Goal: Transaction & Acquisition: Purchase product/service

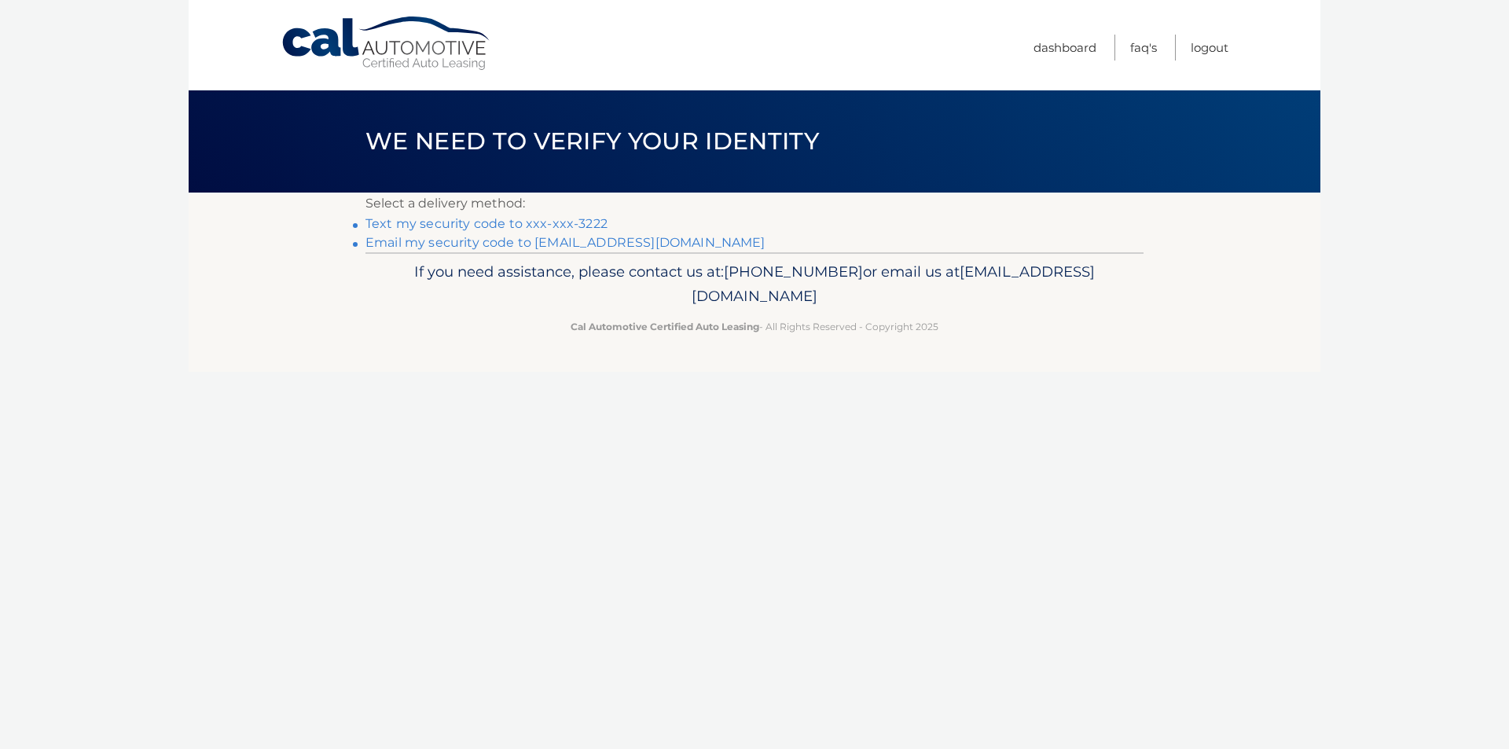
click at [540, 225] on link "Text my security code to xxx-xxx-3222" at bounding box center [486, 223] width 242 height 15
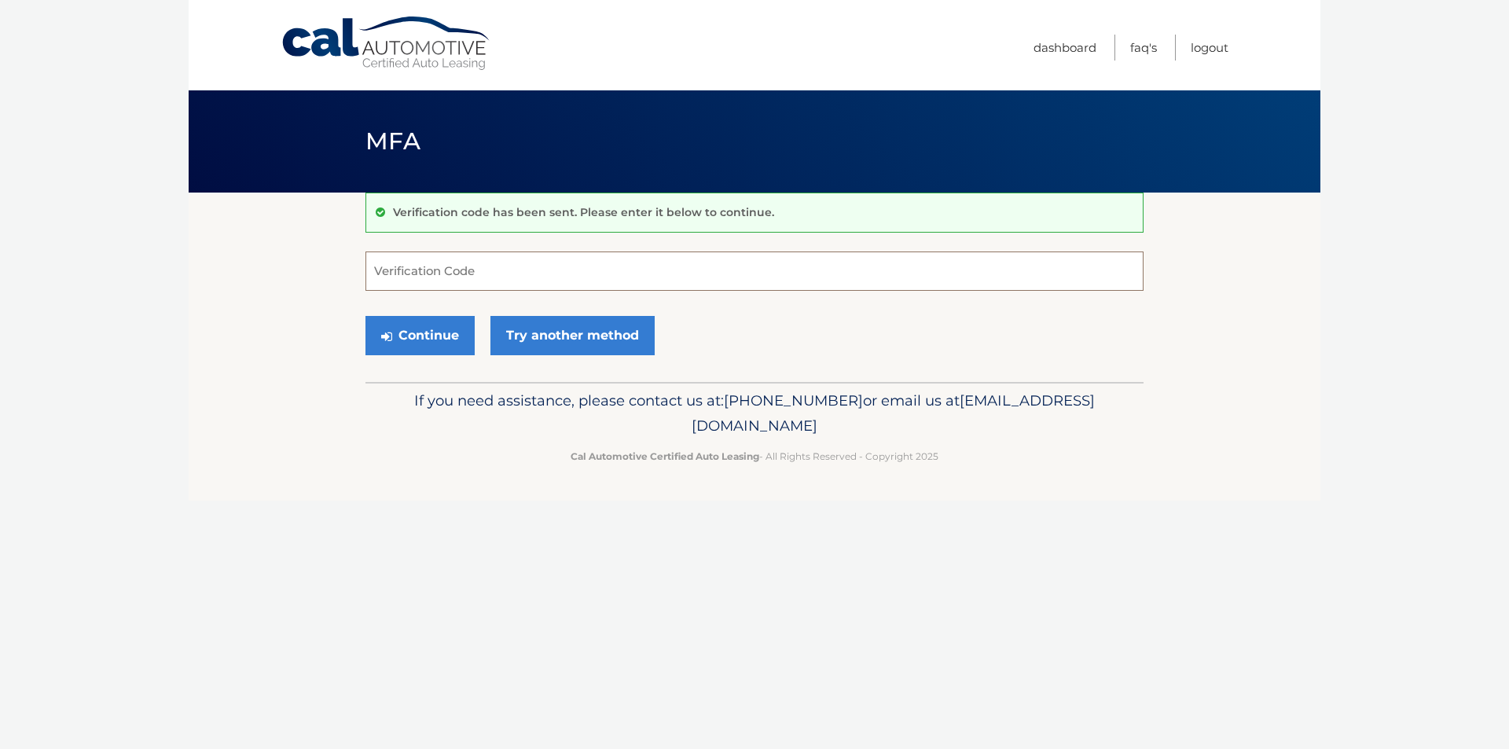
click at [461, 285] on input "Verification Code" at bounding box center [754, 271] width 778 height 39
type input "143271"
click at [365, 316] on button "Continue" at bounding box center [419, 335] width 109 height 39
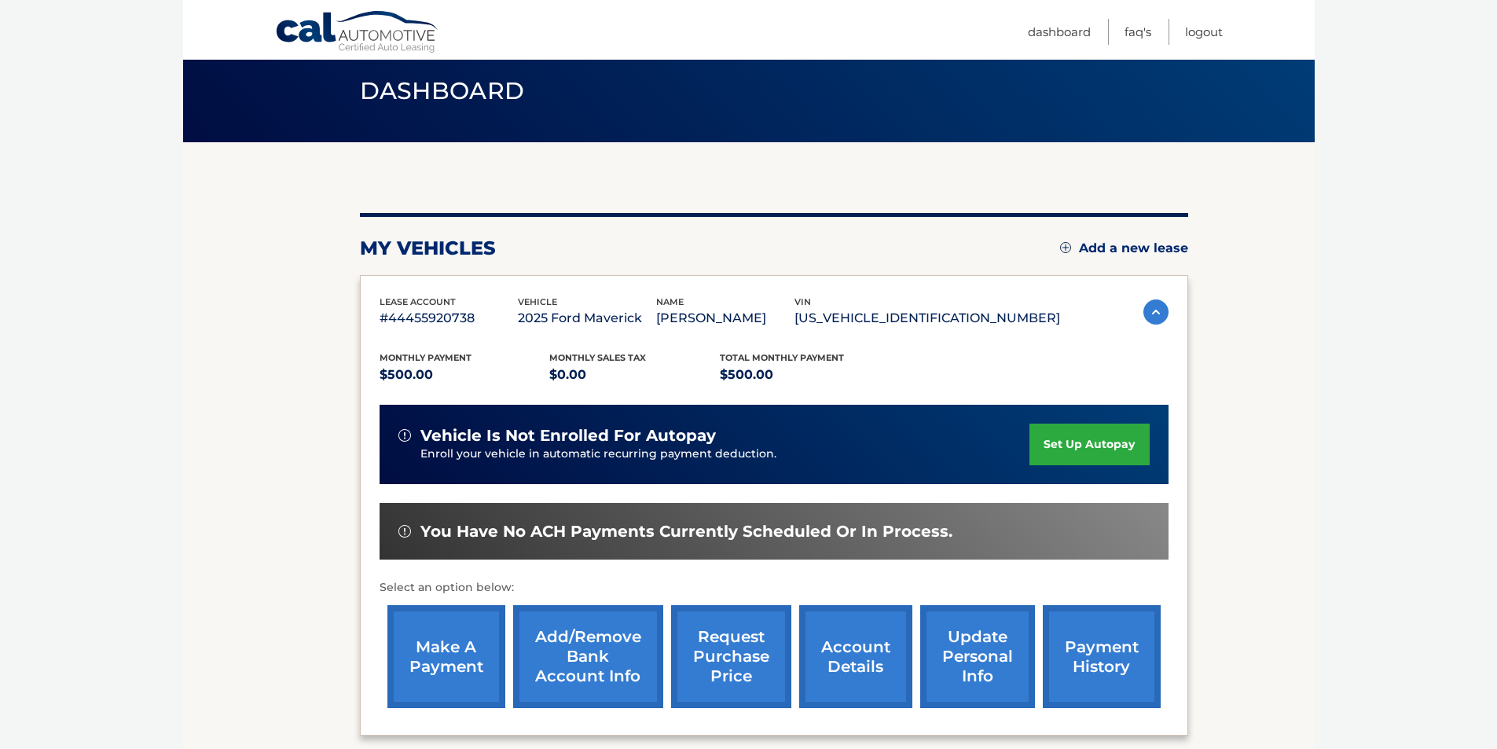
scroll to position [79, 0]
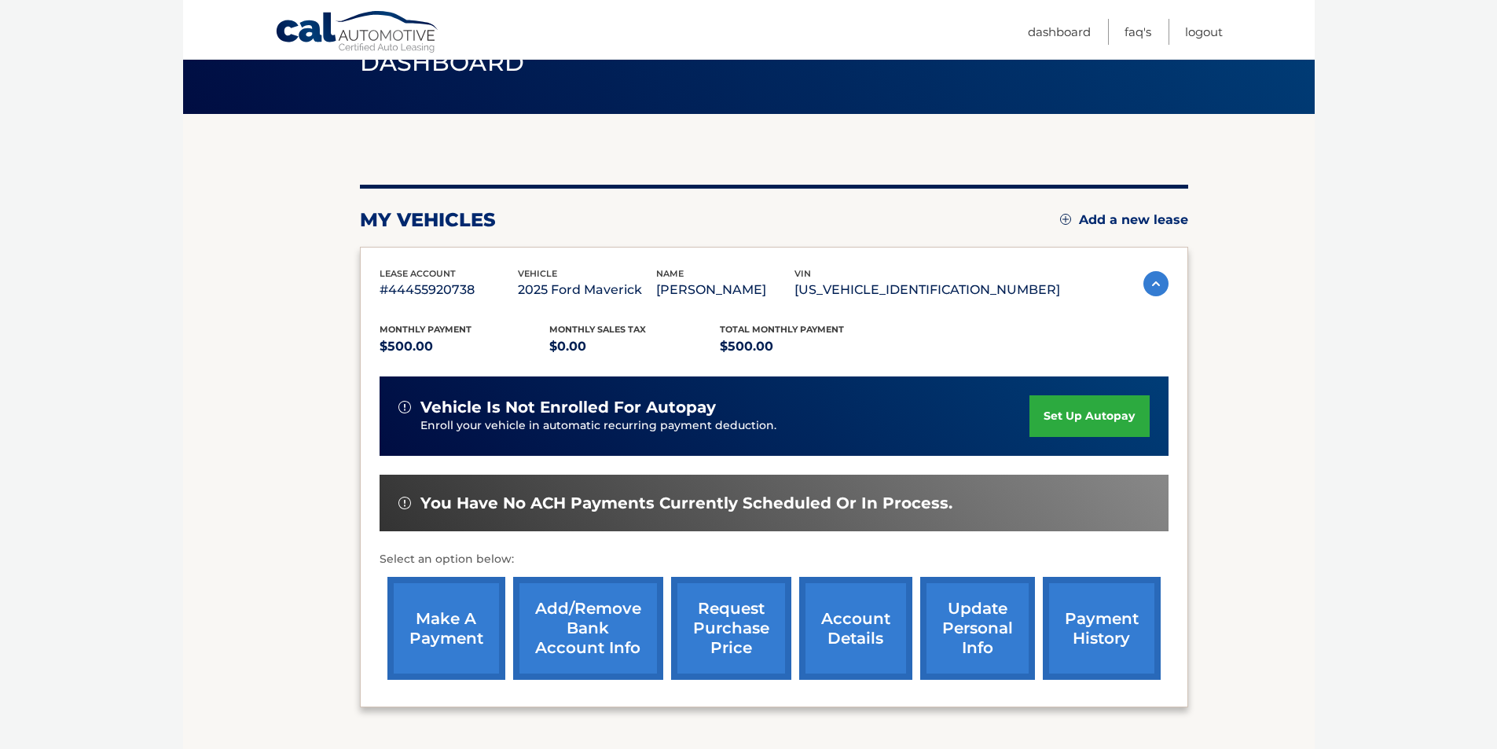
click at [446, 610] on link "make a payment" at bounding box center [446, 628] width 118 height 103
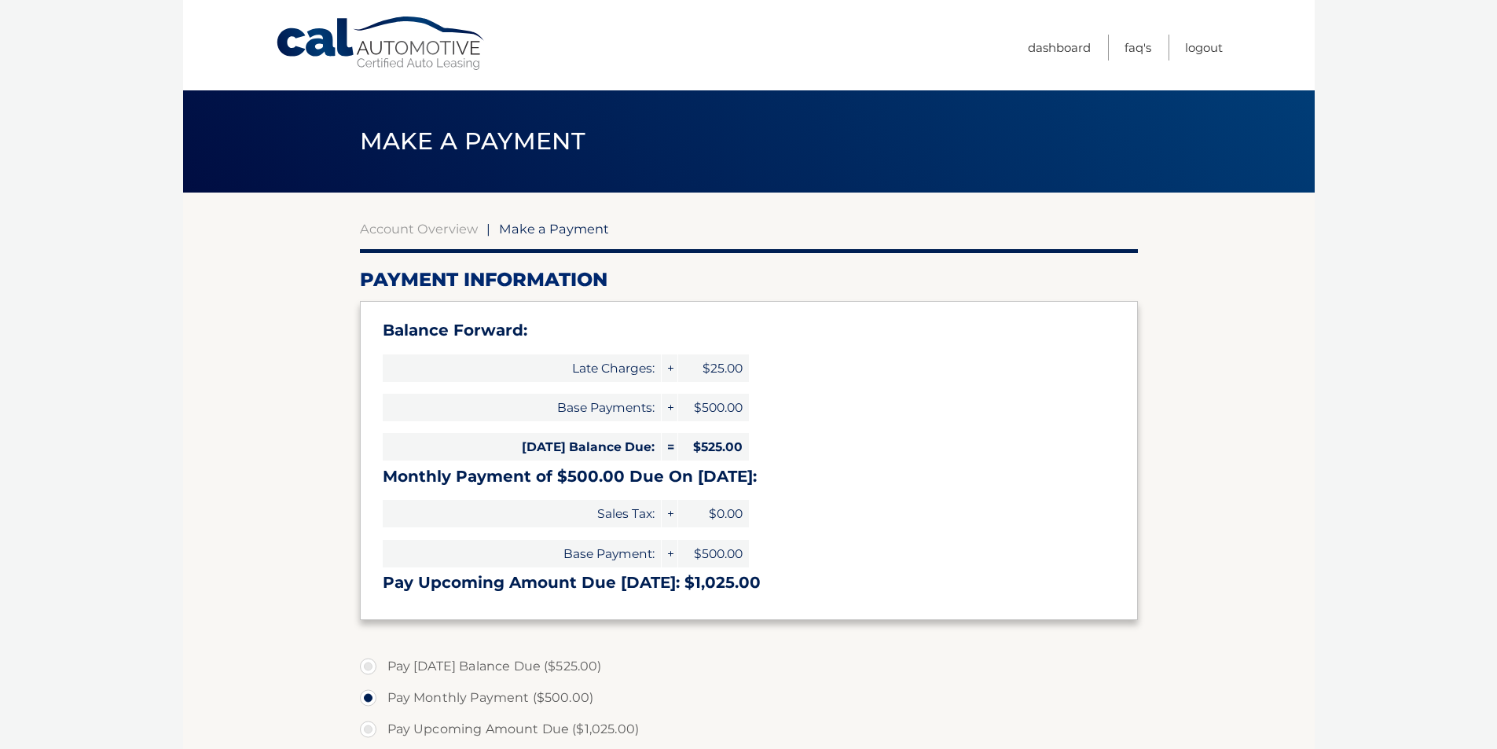
select select "MDFiN2I3Y2EtOGYzNC00MjBkLTg3ODItNzEzMmRjMWE5MDg2"
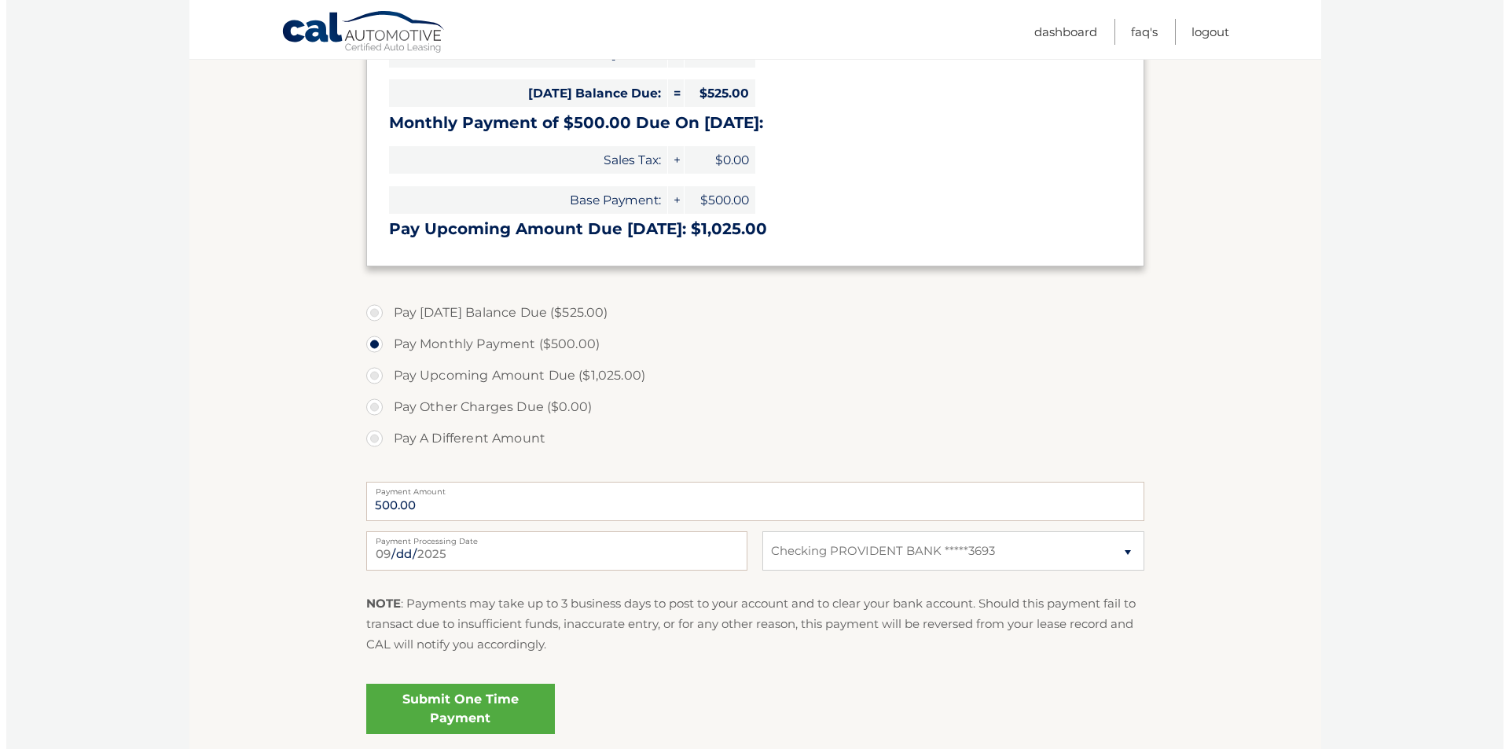
scroll to position [393, 0]
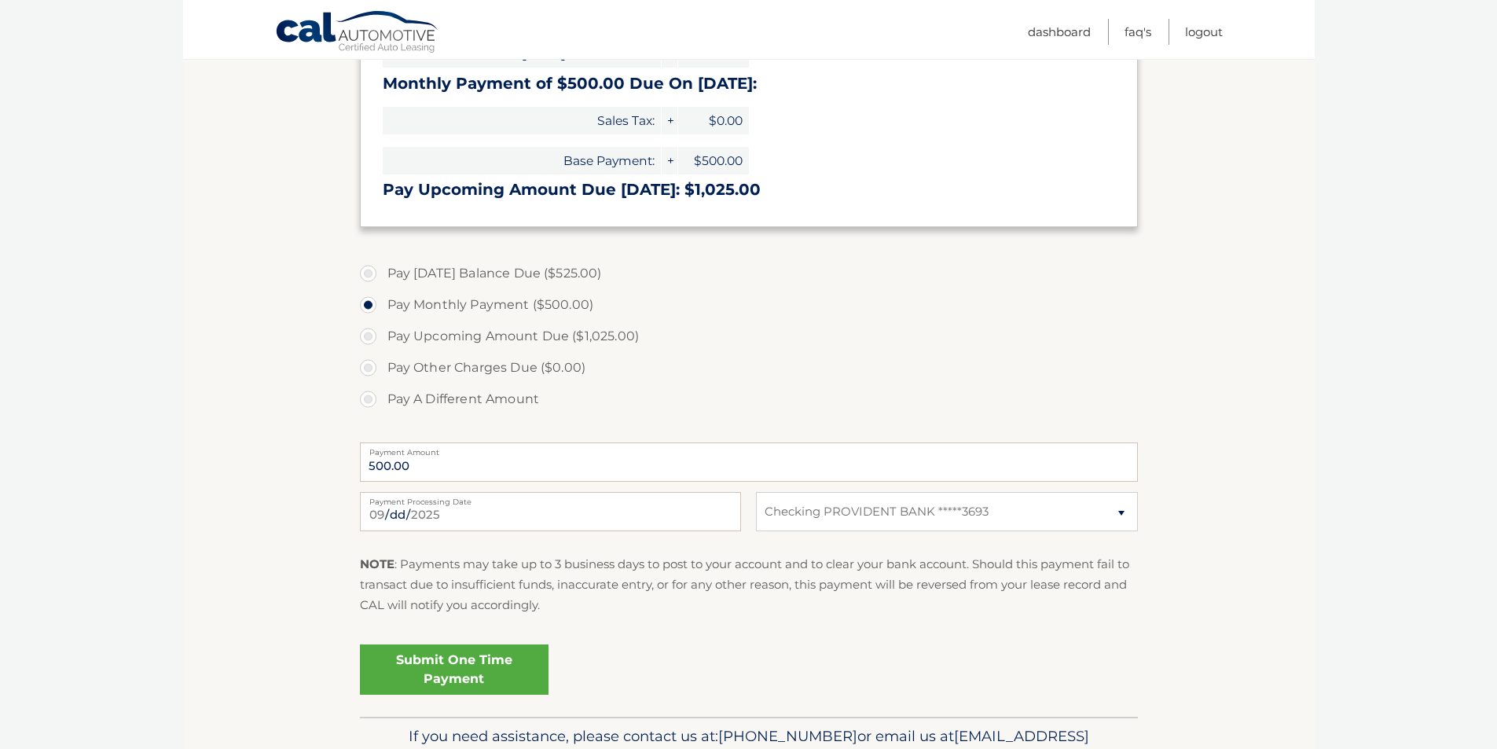
click at [480, 674] on link "Submit One Time Payment" at bounding box center [454, 669] width 189 height 50
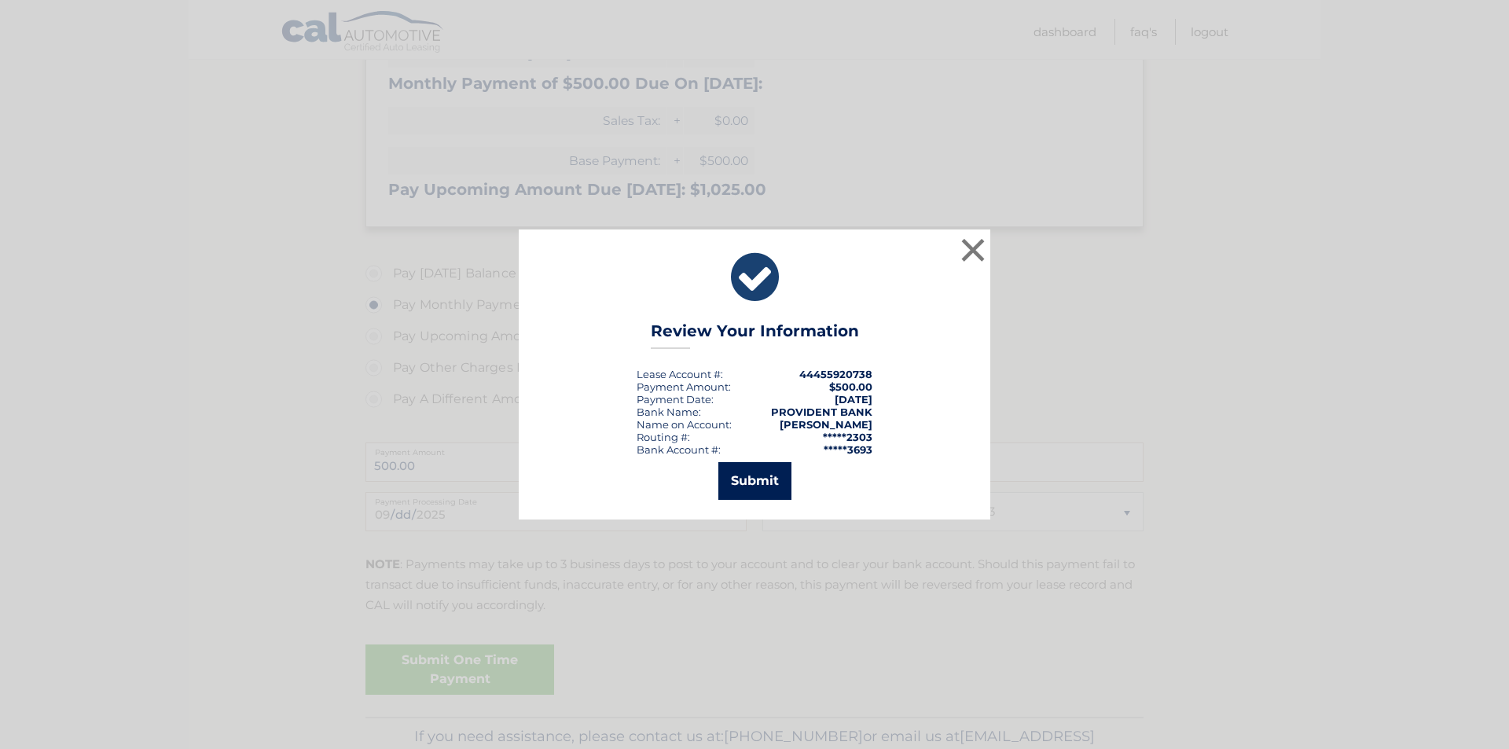
click at [757, 478] on button "Submit" at bounding box center [754, 481] width 73 height 38
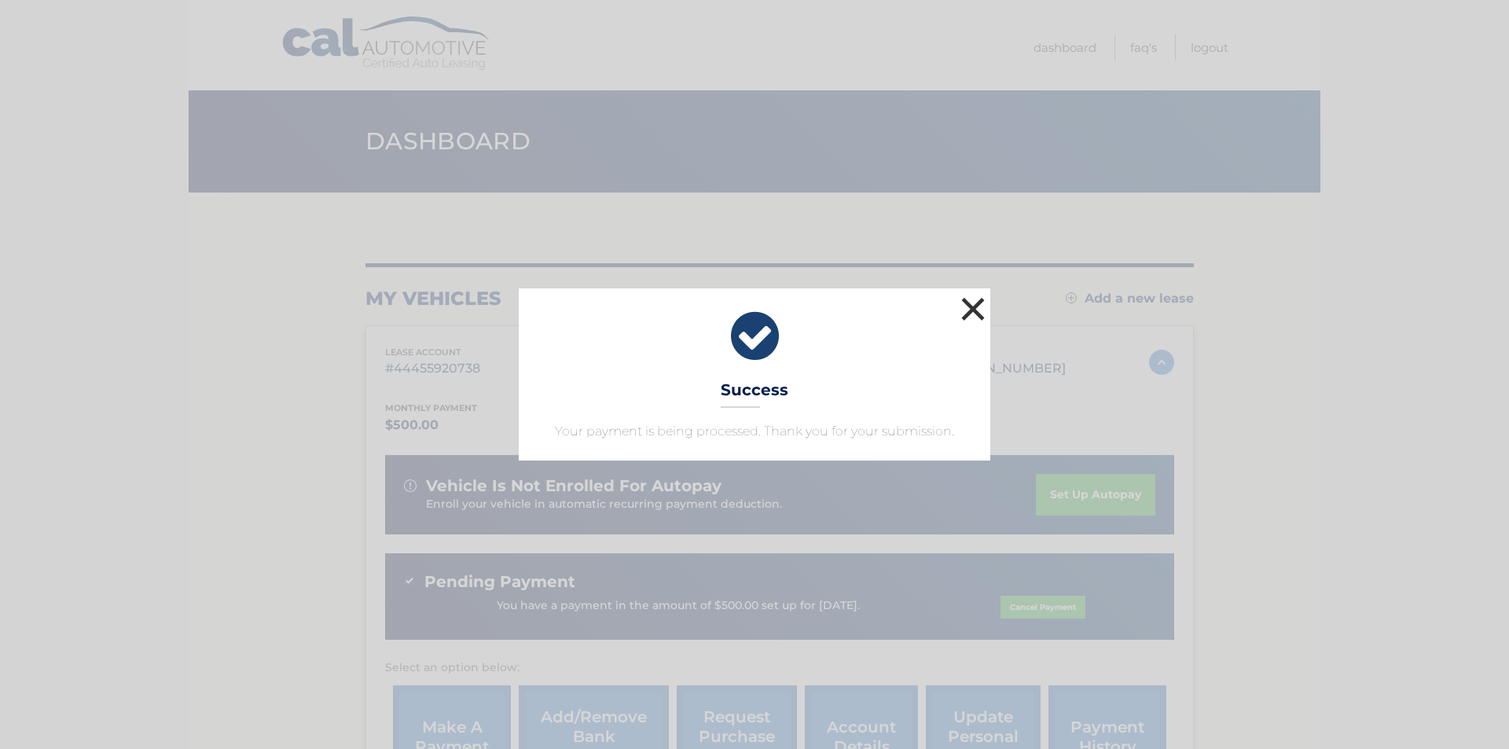
click at [968, 310] on button "×" at bounding box center [972, 308] width 31 height 31
